Goal: Complete application form

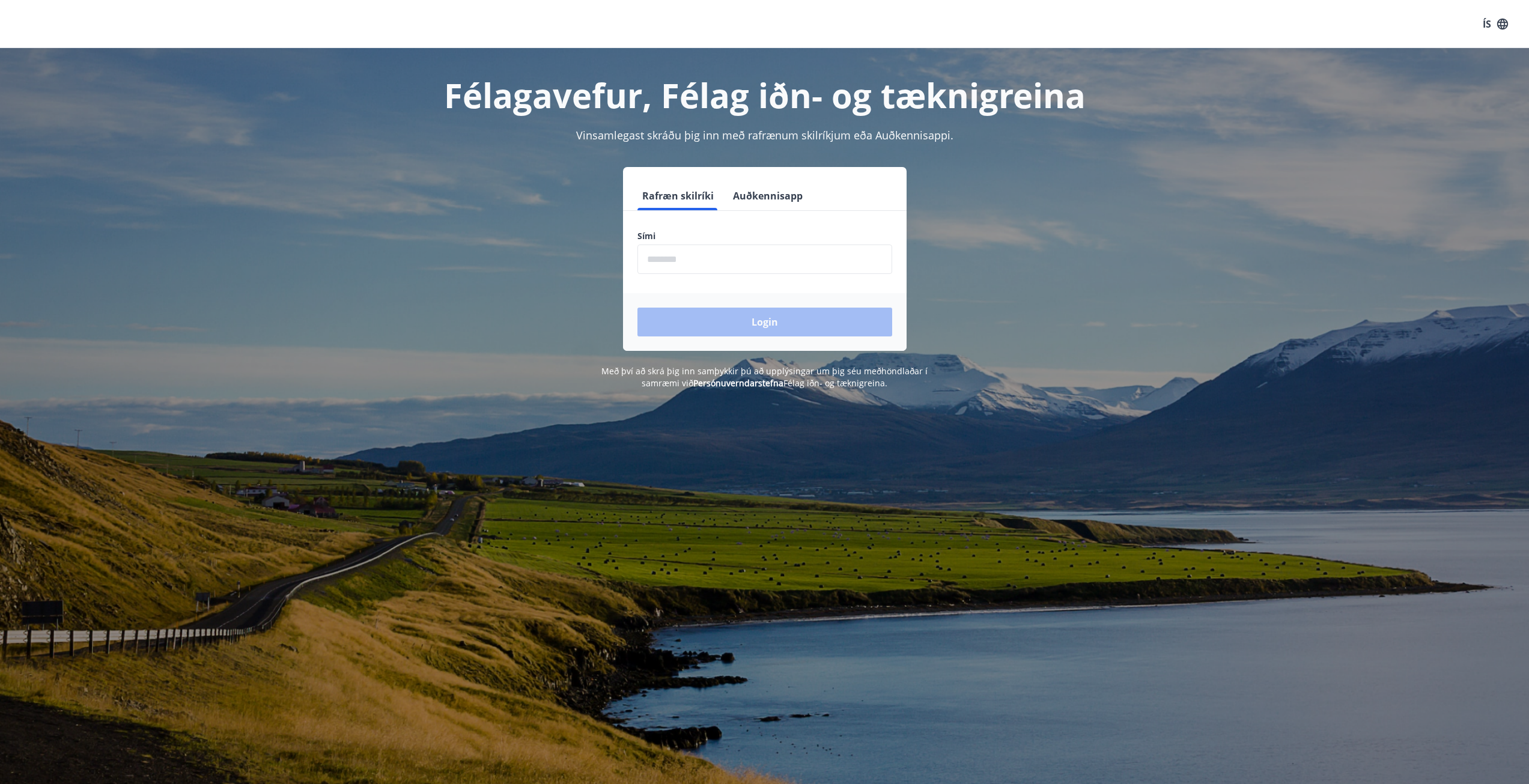
click at [781, 260] on input "phone" at bounding box center [764, 259] width 255 height 29
type input "********"
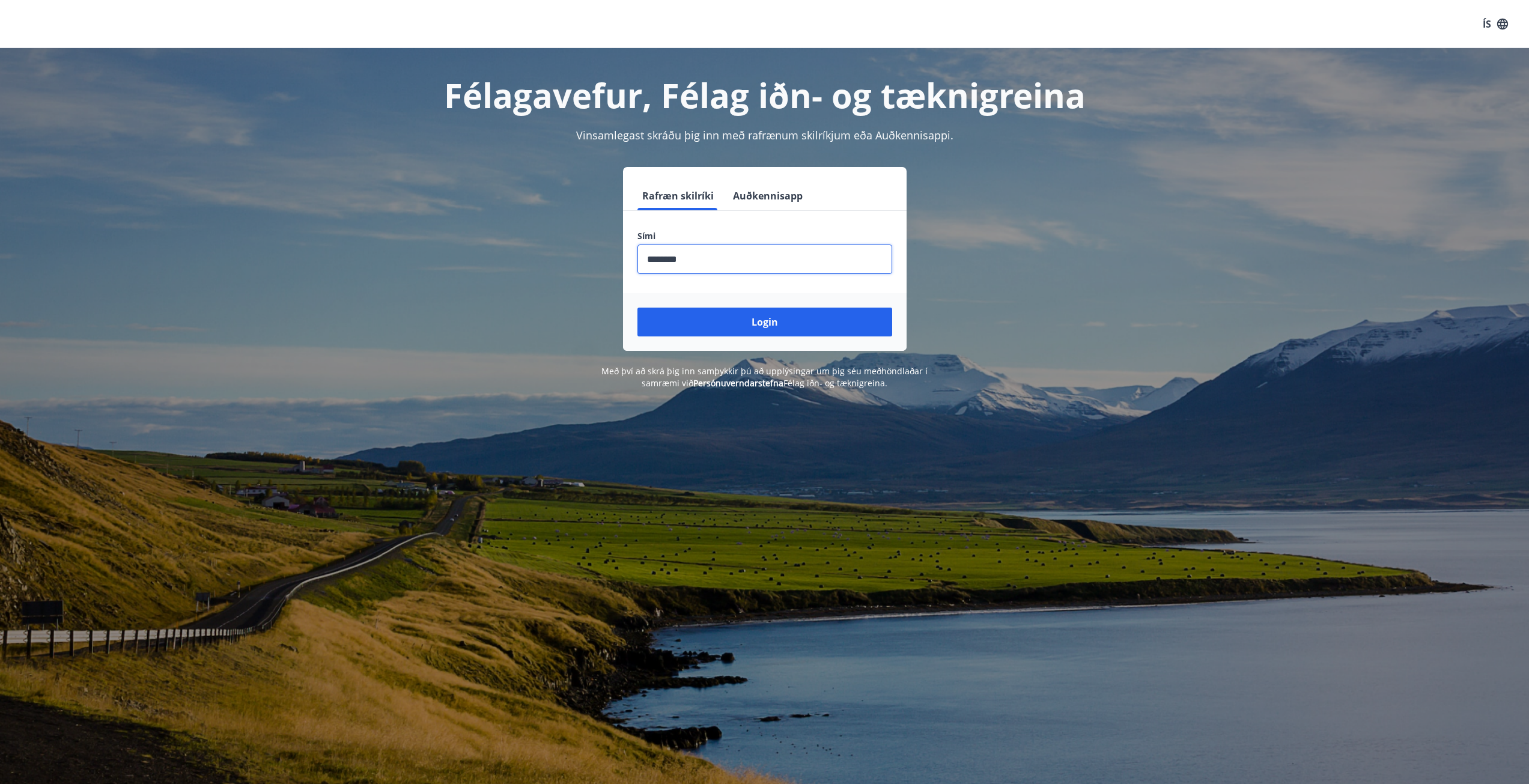
click at [637, 308] on button "Login" at bounding box center [764, 322] width 255 height 29
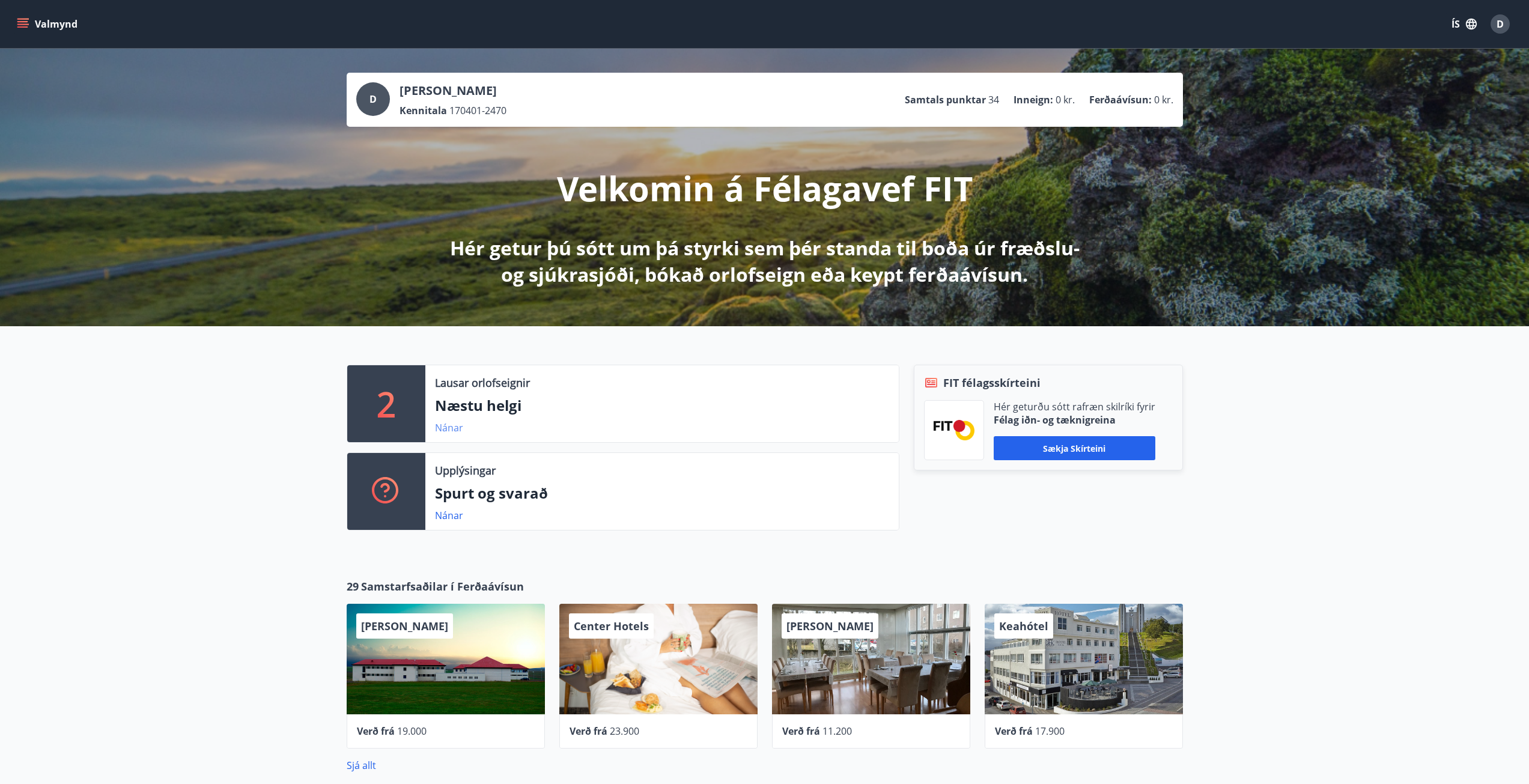
click at [450, 424] on link "Nánar" at bounding box center [449, 427] width 28 height 13
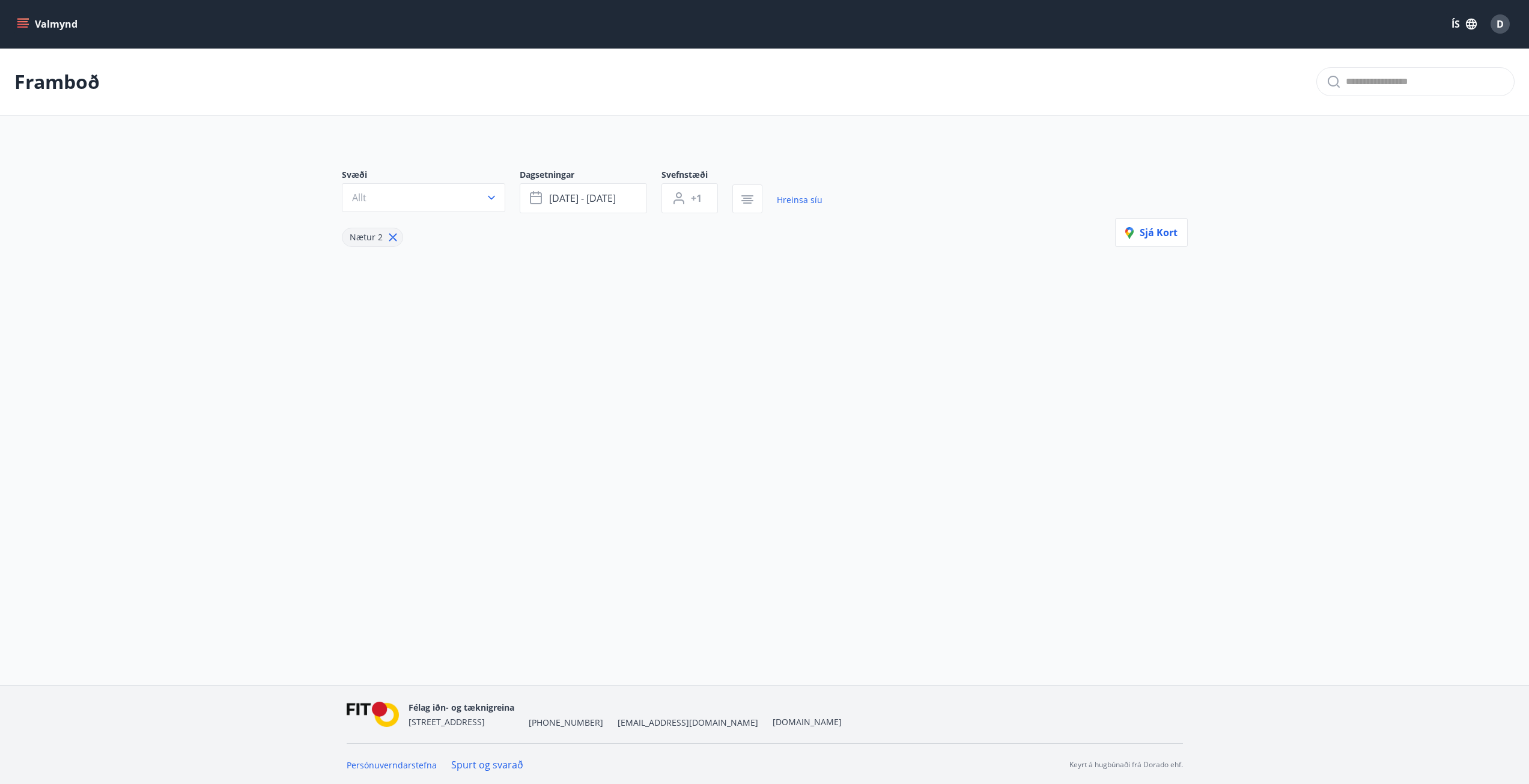
type input "*"
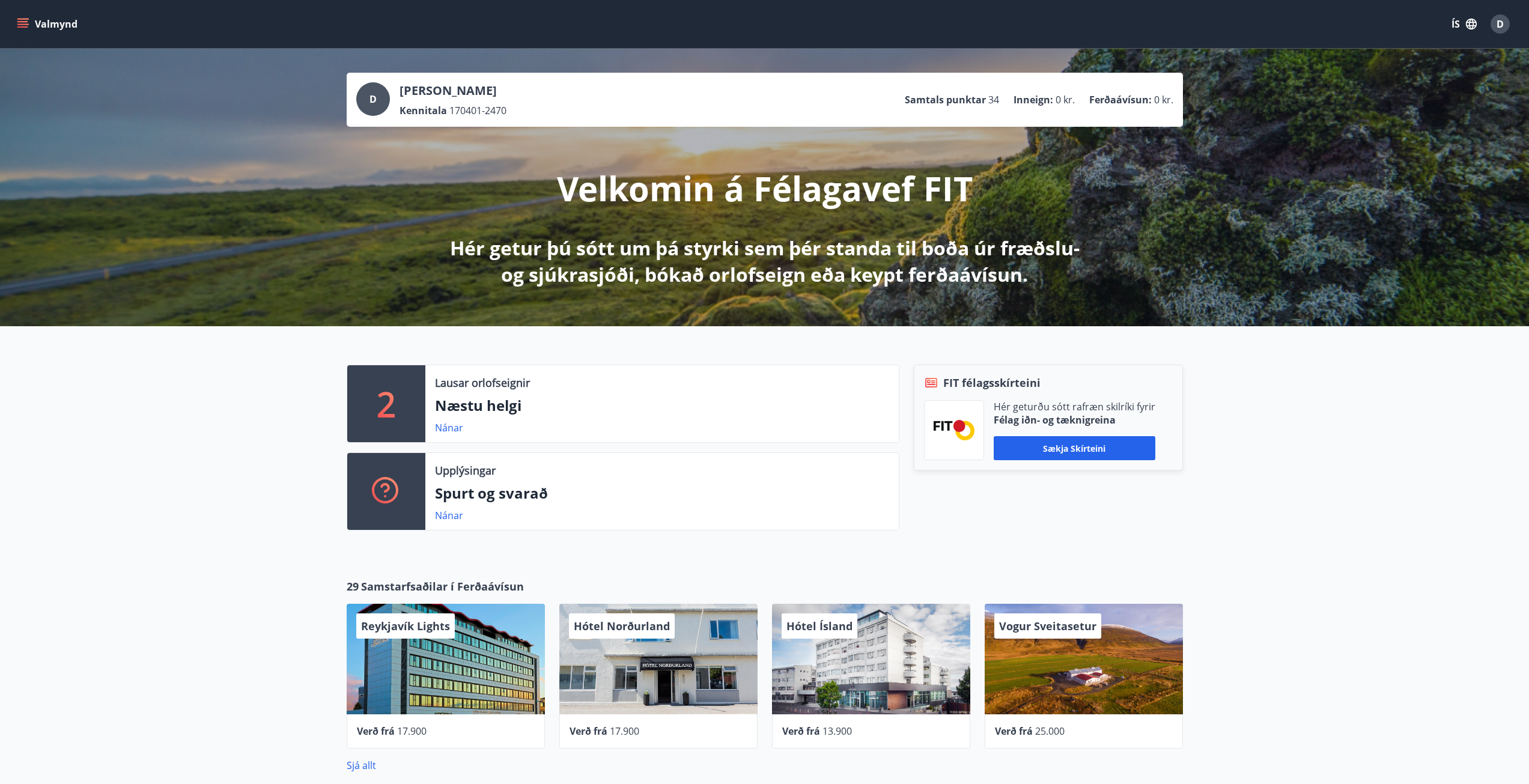
click at [36, 22] on button "Valmynd" at bounding box center [48, 24] width 68 height 22
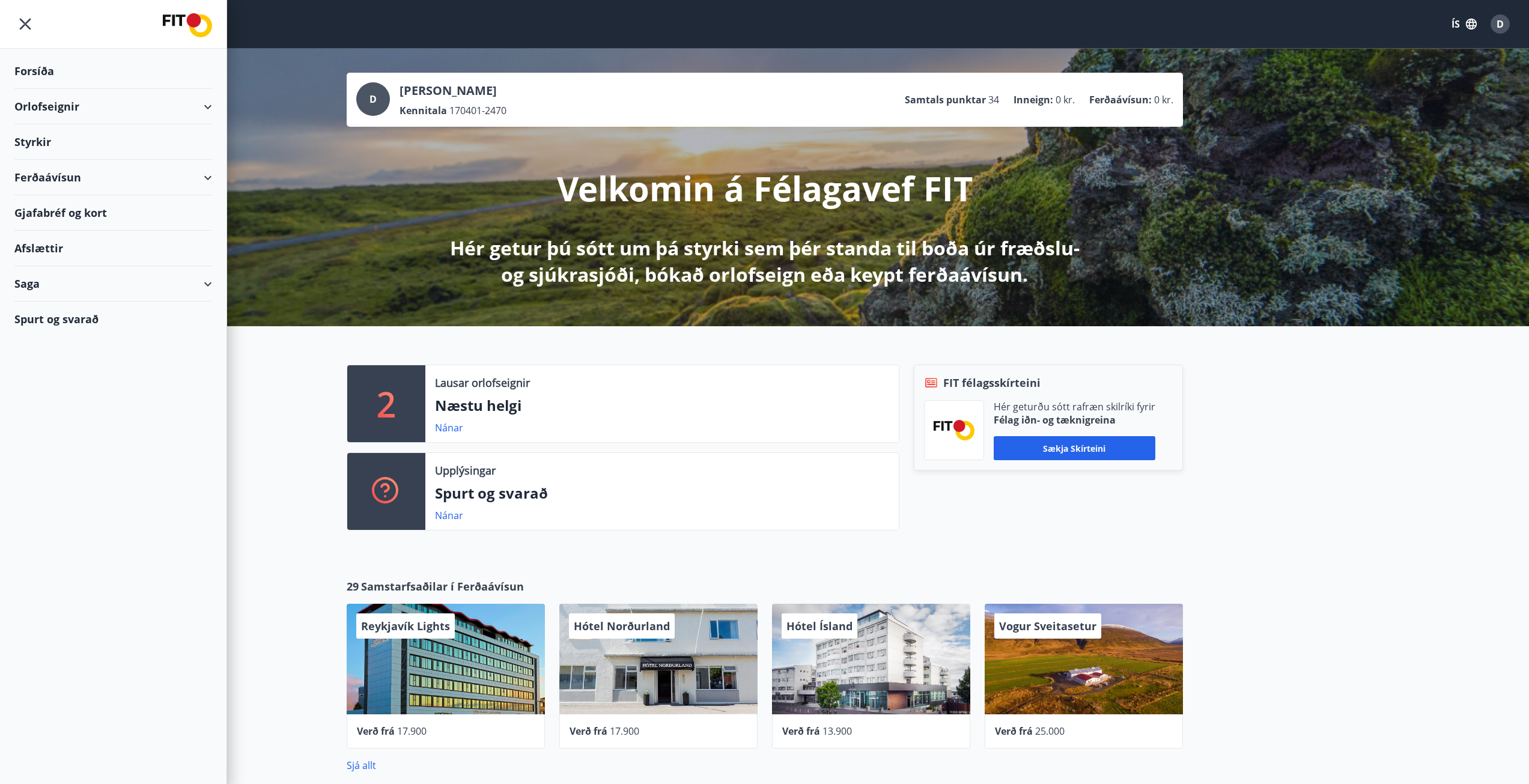
click at [57, 135] on div "Styrkir" at bounding box center [113, 142] width 198 height 36
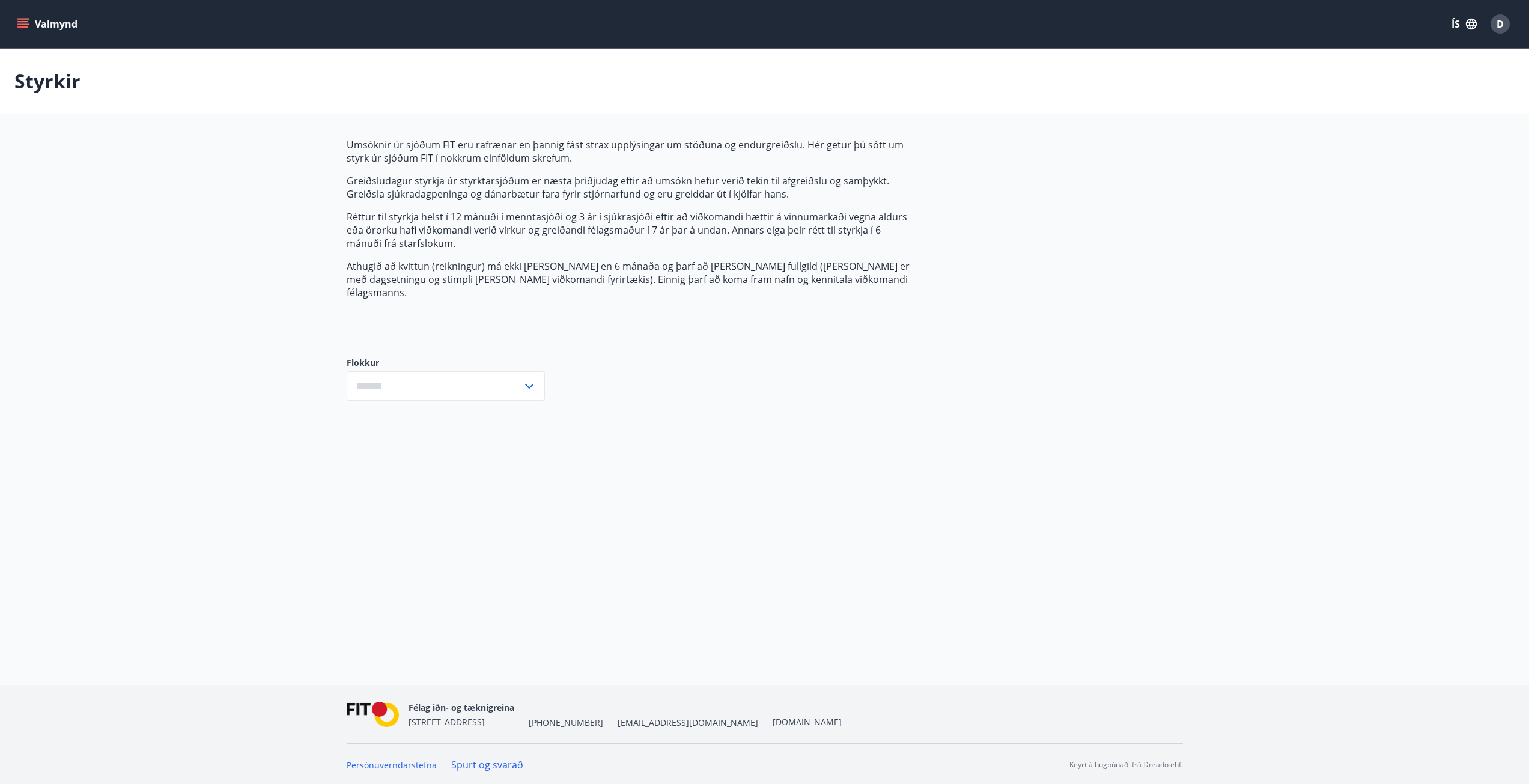
type input "***"
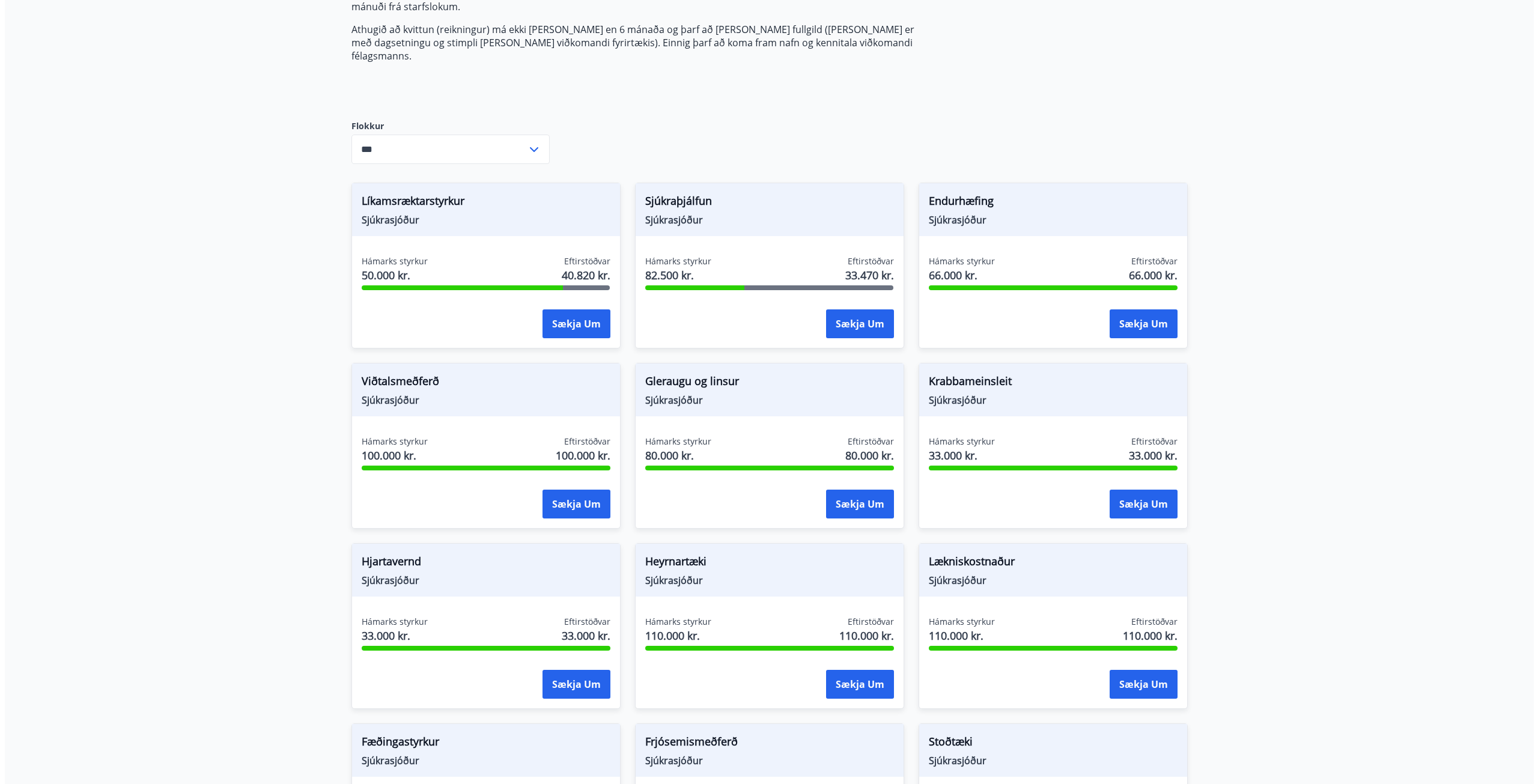
scroll to position [240, 0]
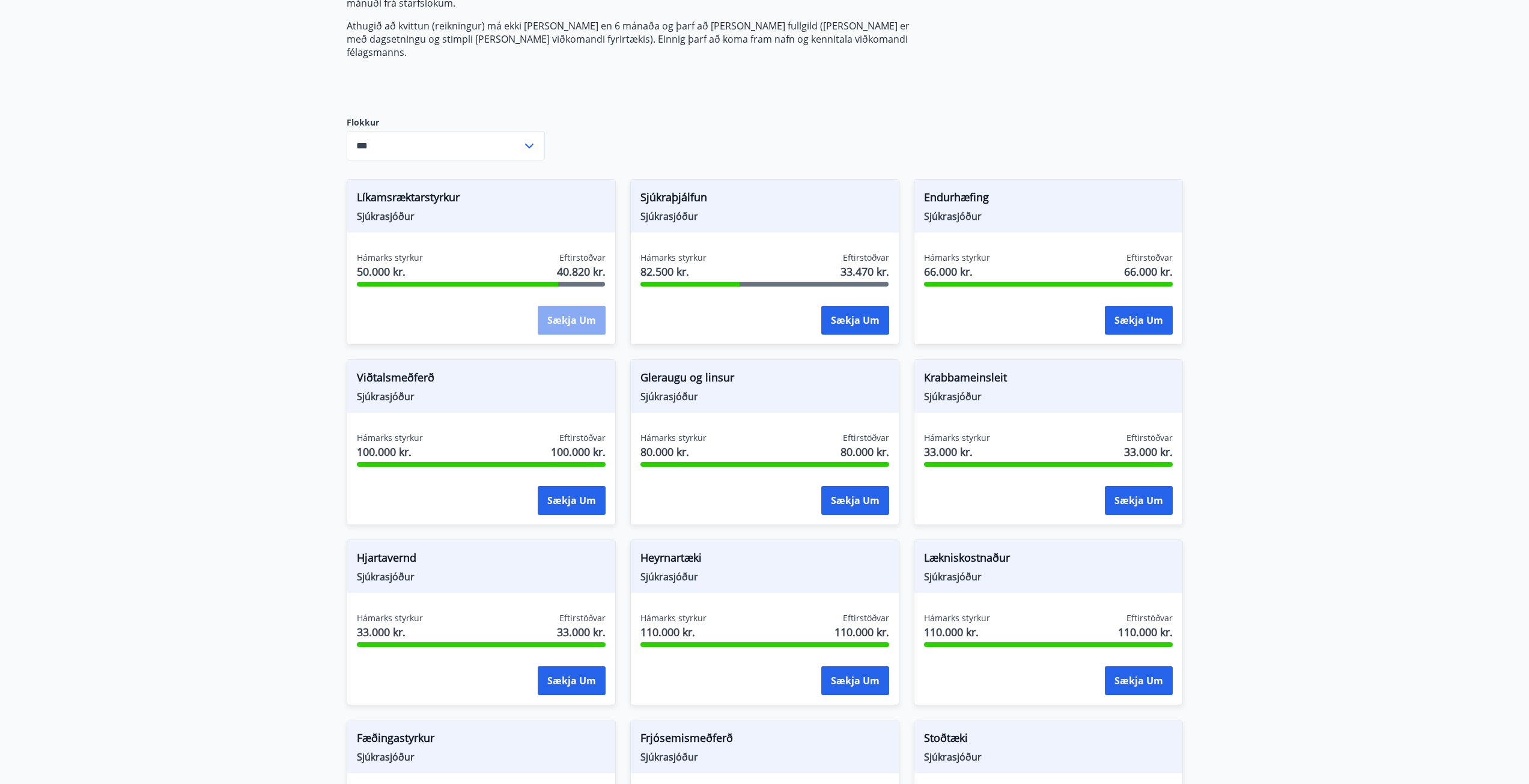
click at [562, 315] on button "Sækja um" at bounding box center [571, 320] width 68 height 29
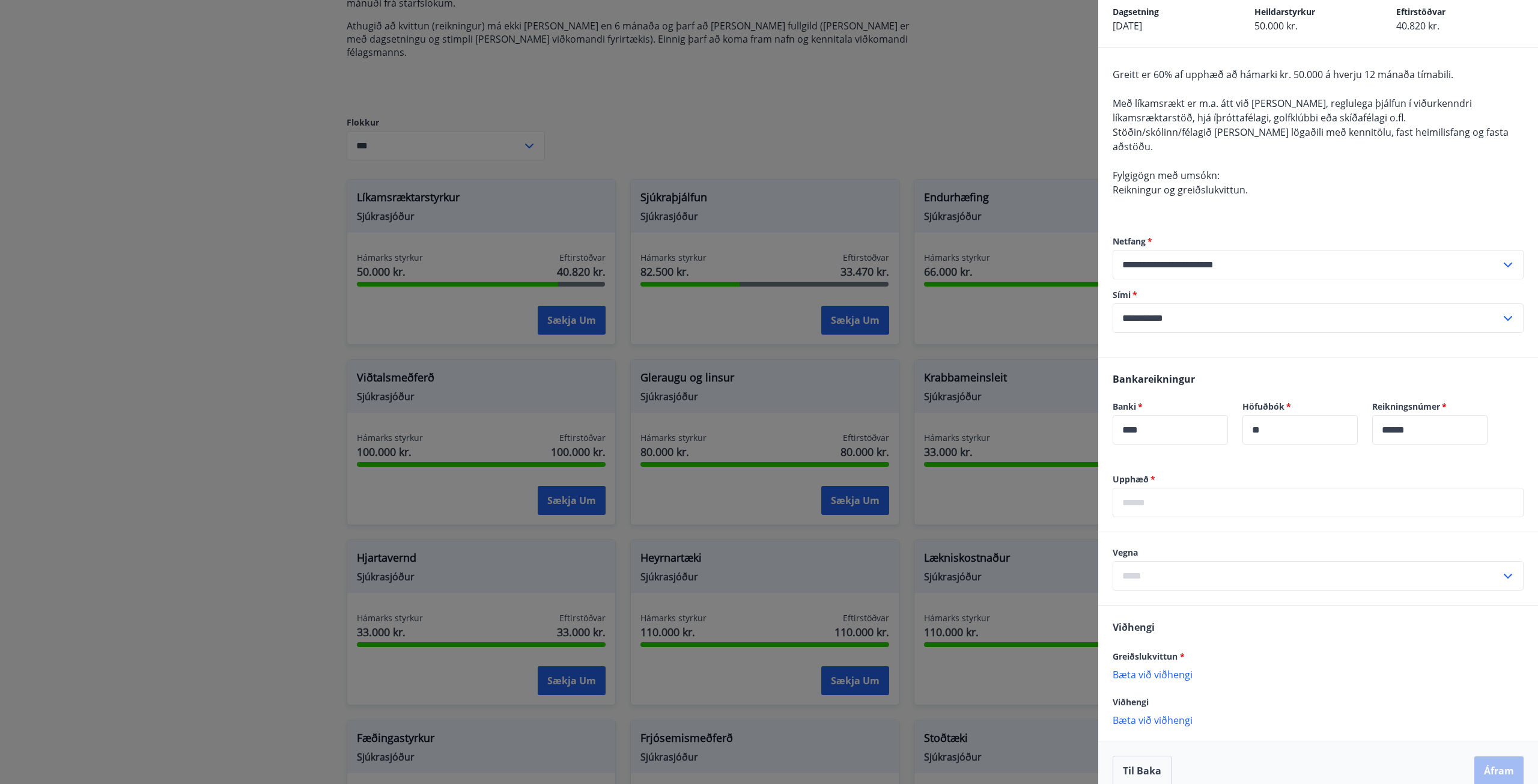
scroll to position [61, 0]
click at [1204, 489] on input "text" at bounding box center [1318, 501] width 411 height 29
type input "*****"
click at [1139, 559] on input "text" at bounding box center [1307, 574] width 388 height 29
click at [1158, 589] on li "Líkamsrækt" at bounding box center [1318, 599] width 410 height 22
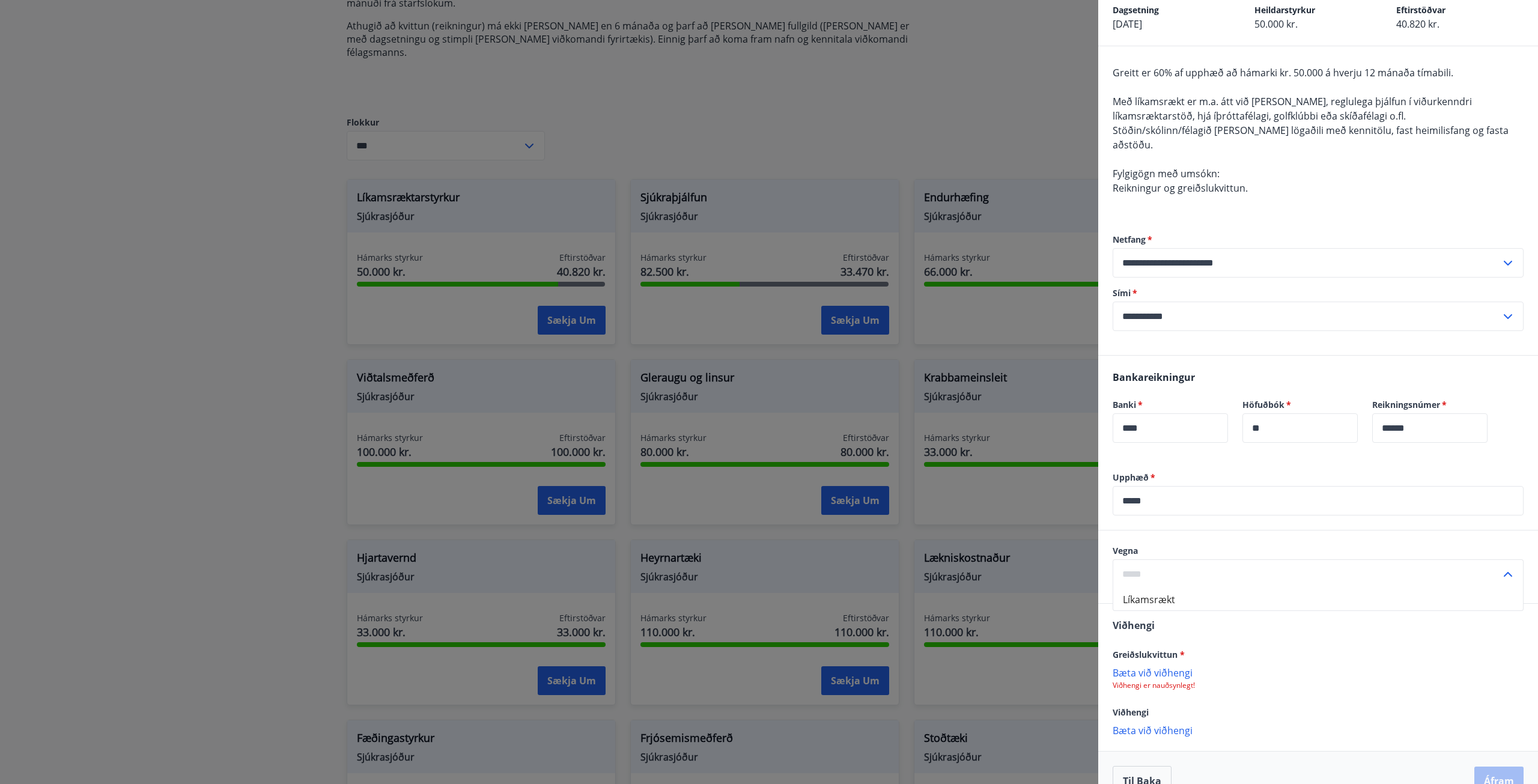
type input "**********"
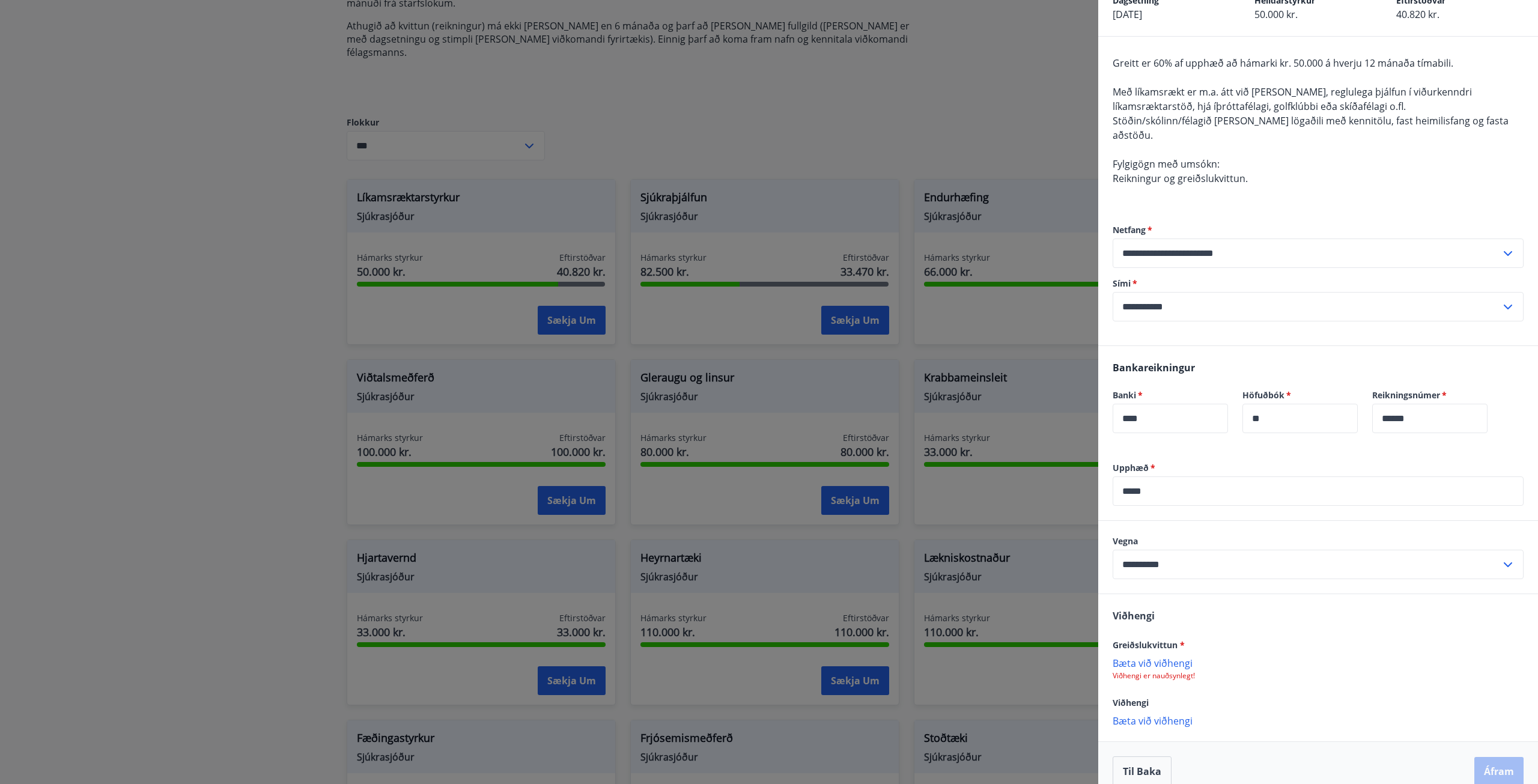
scroll to position [73, 0]
click at [1166, 654] on p "Bæta við viðhengi" at bounding box center [1318, 660] width 411 height 12
click at [1464, 754] on div "Til baka Áfram" at bounding box center [1318, 769] width 411 height 30
click at [1479, 756] on button "Áfram" at bounding box center [1499, 769] width 50 height 29
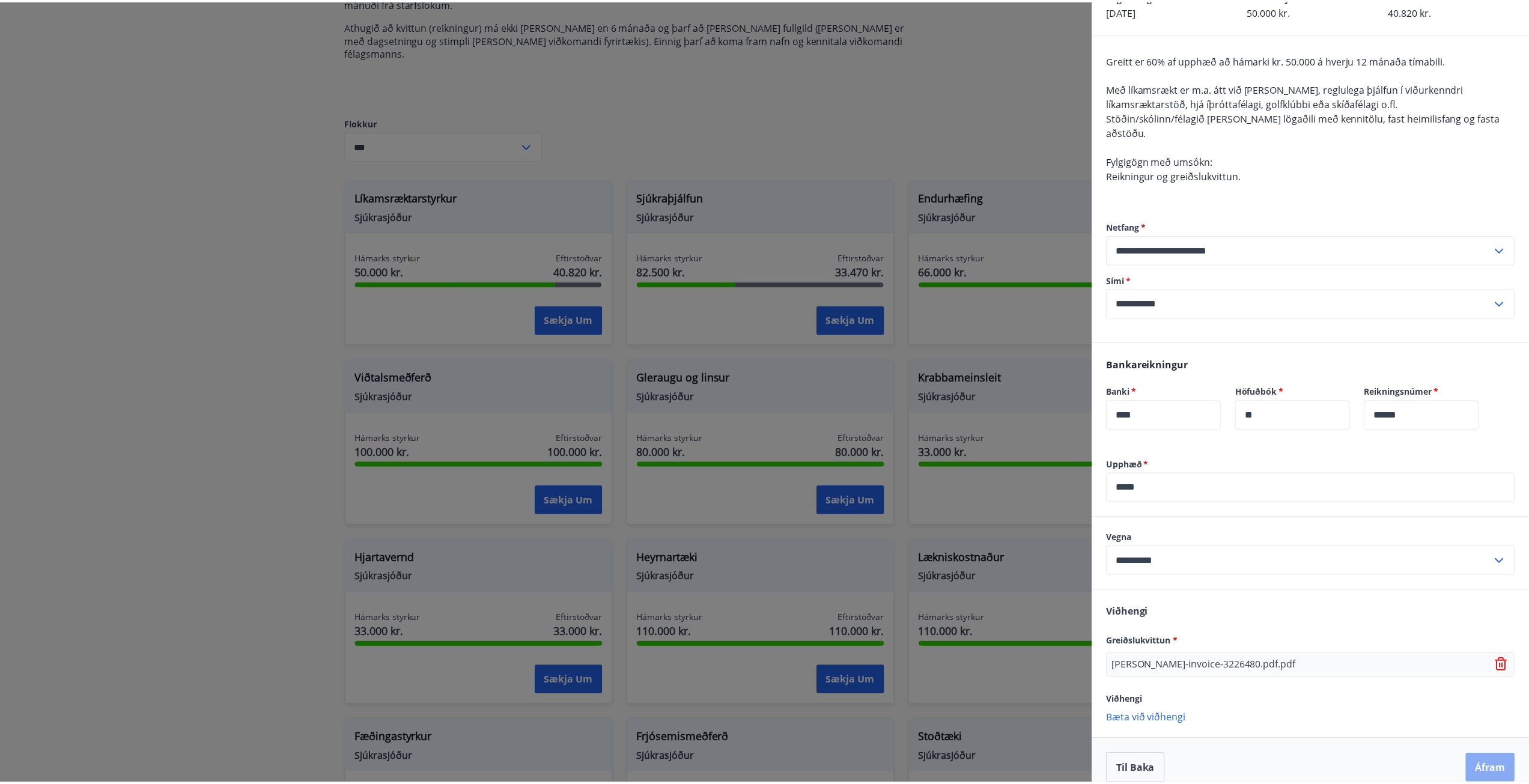
scroll to position [0, 0]
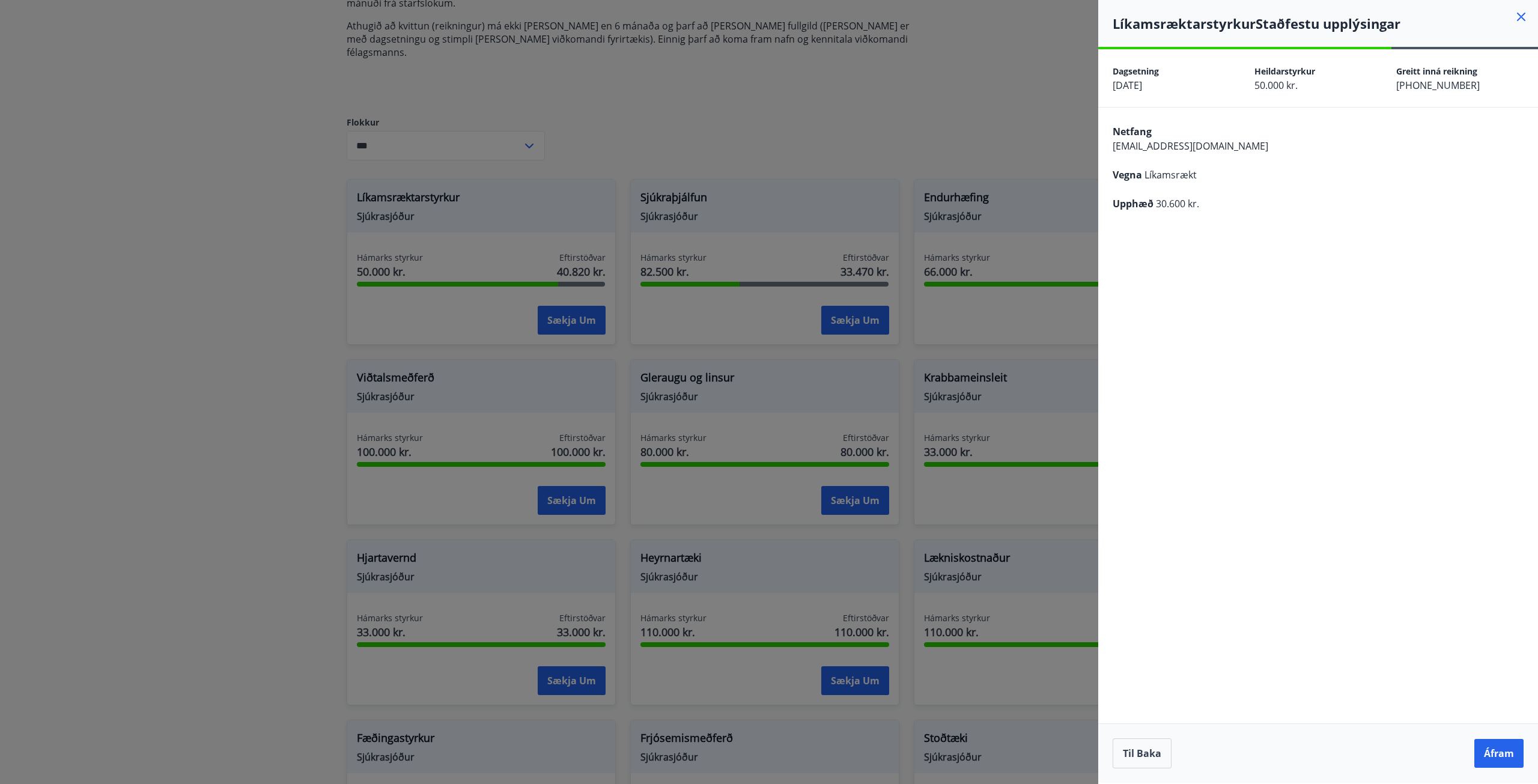
click at [1479, 756] on button "Áfram" at bounding box center [1499, 753] width 50 height 29
click at [1486, 741] on button "Áfram" at bounding box center [1499, 753] width 50 height 29
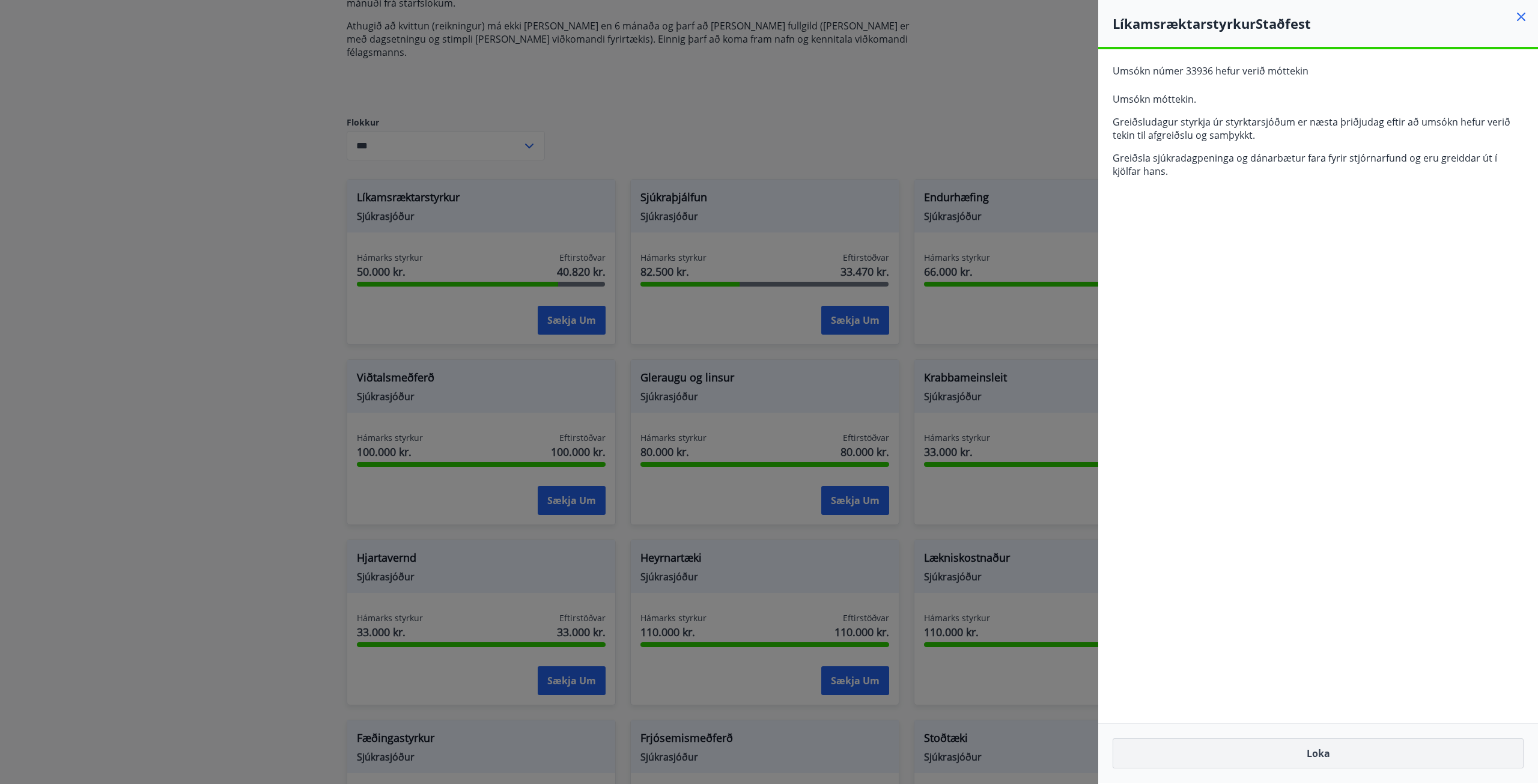
click at [1333, 760] on button "Loka" at bounding box center [1318, 753] width 411 height 30
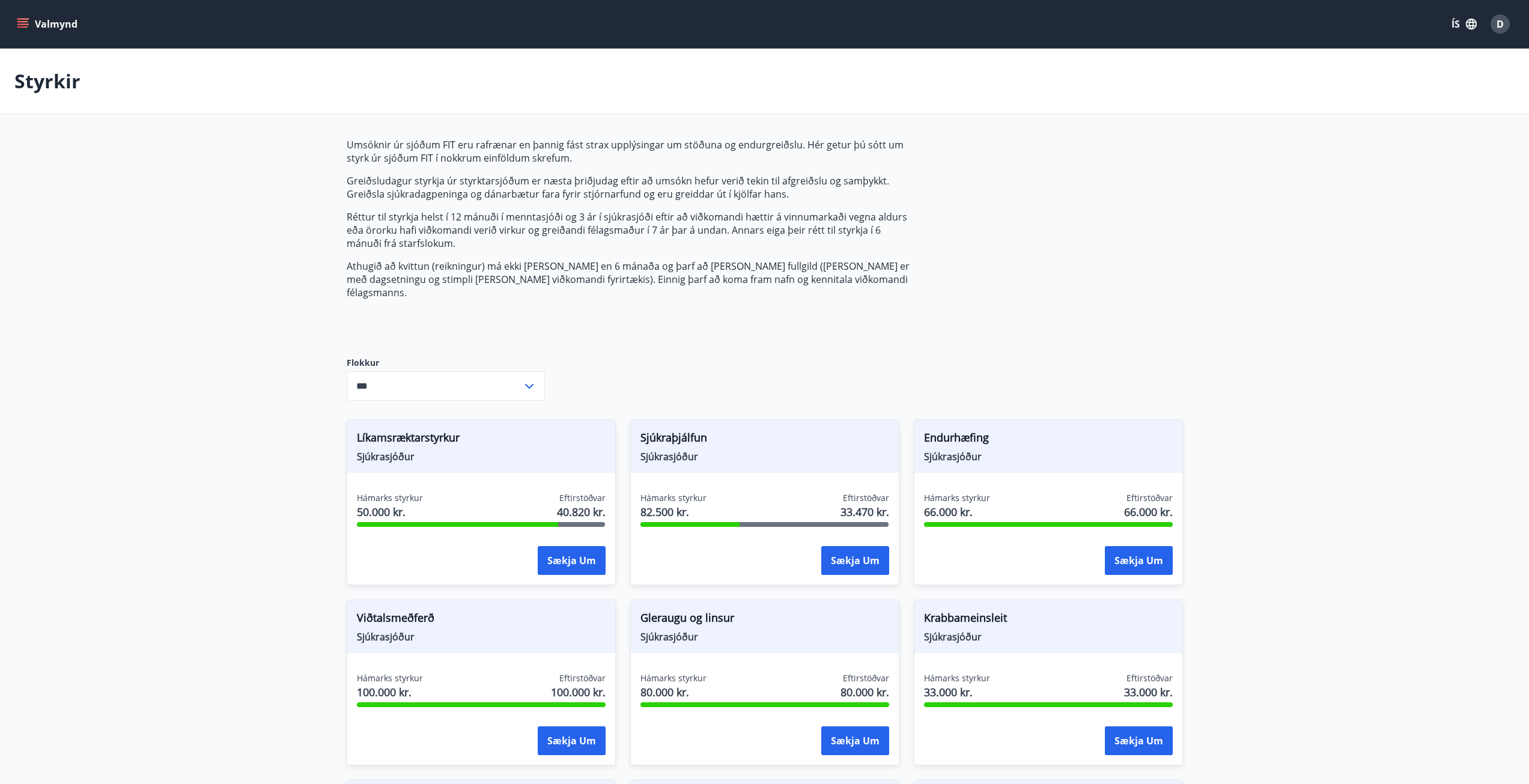
click at [44, 88] on p "Styrkir" at bounding box center [47, 81] width 66 height 27
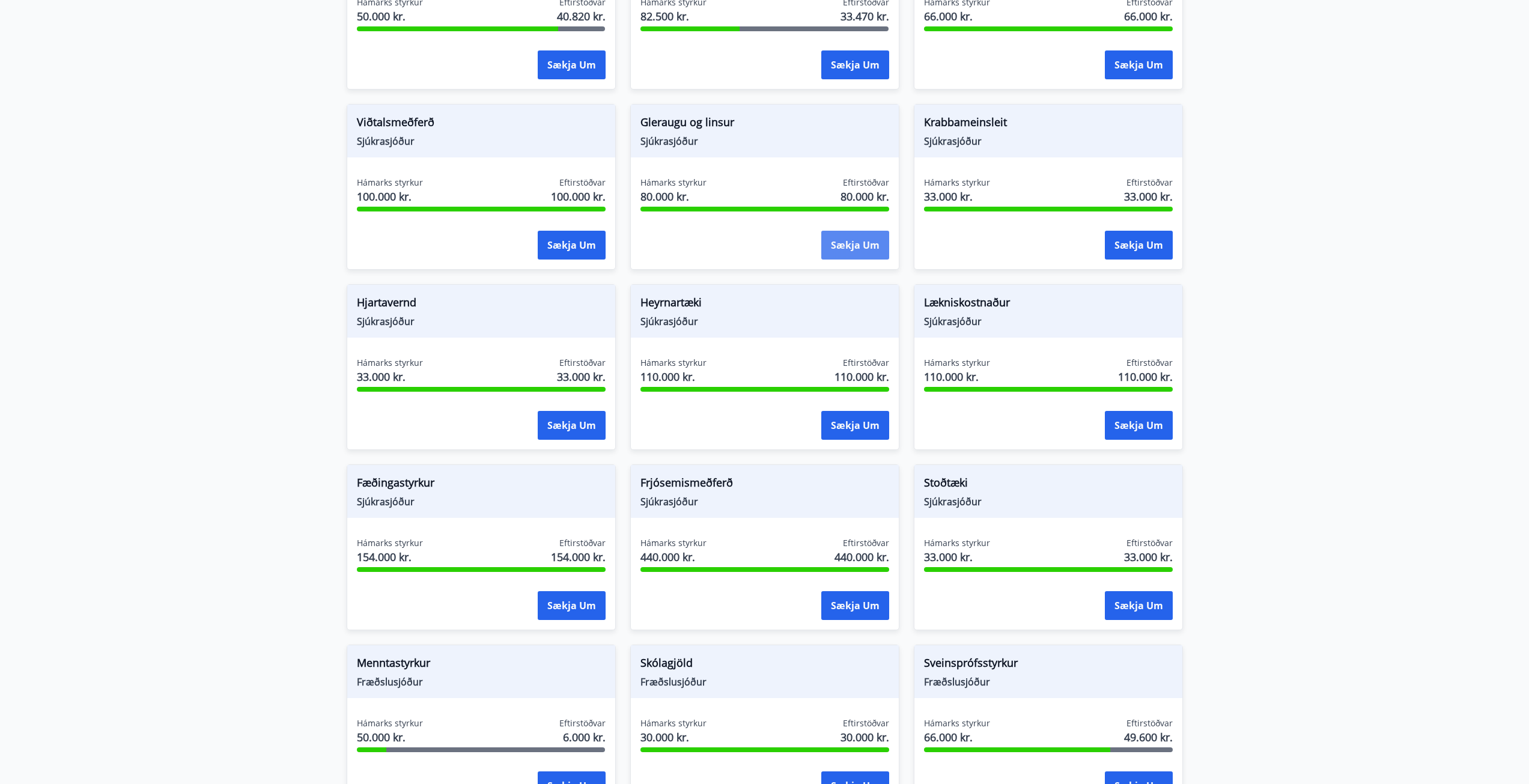
scroll to position [624, 0]
